Goal: Check status

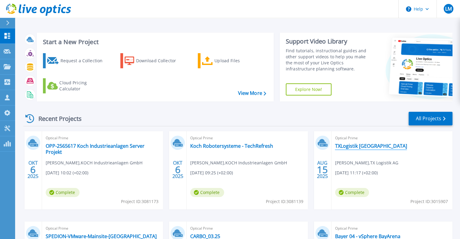
click at [381, 148] on link "TXLogistik [GEOGRAPHIC_DATA]" at bounding box center [371, 146] width 72 height 6
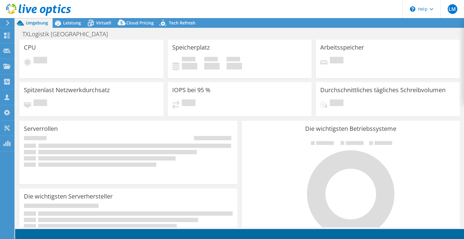
select select "USD"
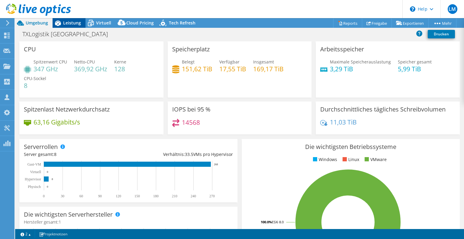
click at [67, 22] on span "Leistung" at bounding box center [72, 23] width 18 height 6
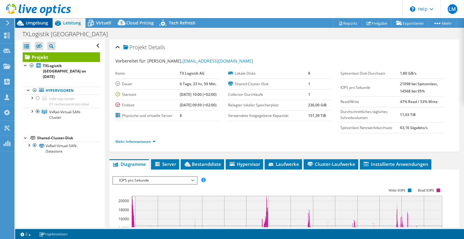
click at [34, 23] on span "Umgebung" at bounding box center [37, 23] width 22 height 6
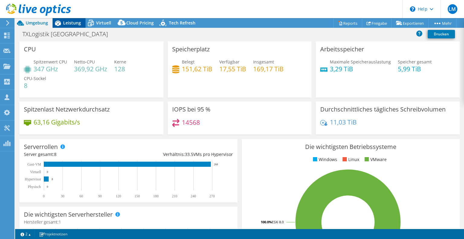
click at [71, 21] on span "Leistung" at bounding box center [72, 23] width 18 height 6
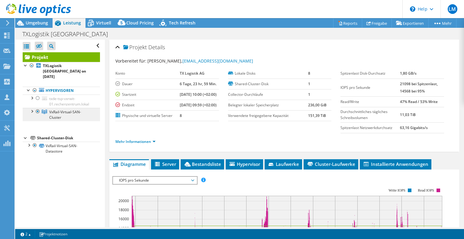
click at [31, 110] on link "VxRail-Virtual-SAN-Cluster" at bounding box center [61, 114] width 77 height 13
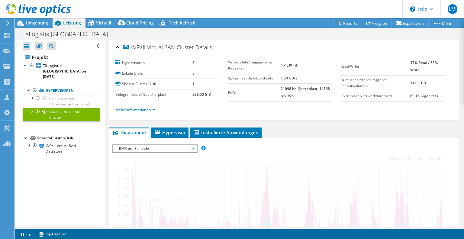
click at [31, 108] on div at bounding box center [32, 111] width 6 height 6
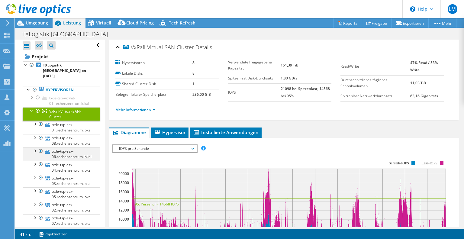
scroll to position [1, 0]
